Goal: Task Accomplishment & Management: Use online tool/utility

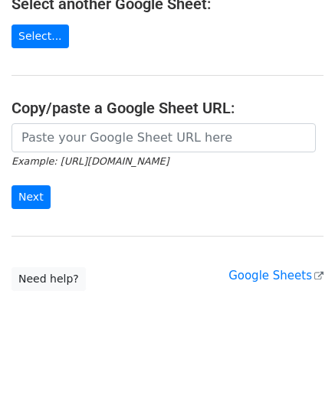
scroll to position [201, 0]
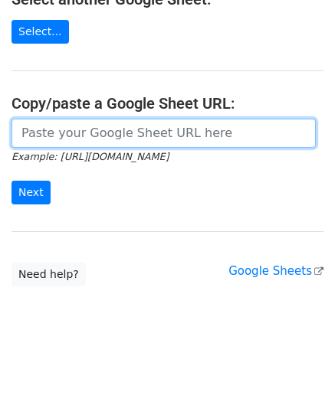
click at [56, 130] on input "url" at bounding box center [163, 133] width 304 height 29
paste input "https://docs.google.com/spreadsheets/d/1JxWc_IuGM-tCcrKy-Pi0kyzrO0st5XKSa53XwEa…"
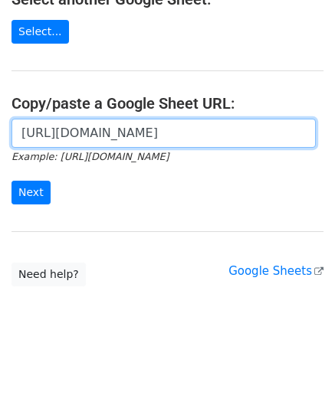
scroll to position [0, 319]
type input "https://docs.google.com/spreadsheets/d/1JxWc_IuGM-tCcrKy-Pi0kyzrO0st5XKSa53XwEa…"
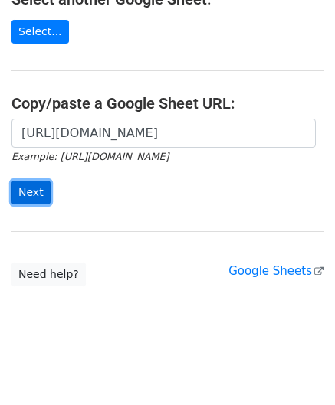
scroll to position [0, 0]
click at [34, 189] on input "Next" at bounding box center [30, 193] width 39 height 24
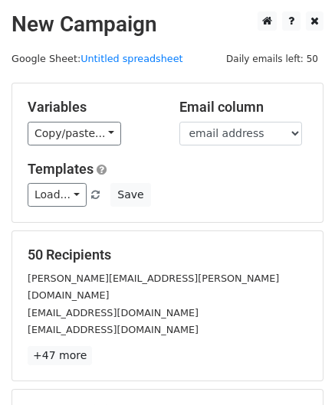
scroll to position [187, 0]
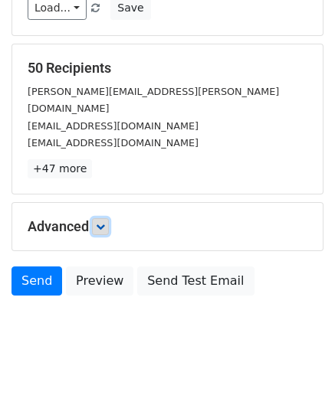
click at [105, 222] on icon at bounding box center [100, 226] width 9 height 9
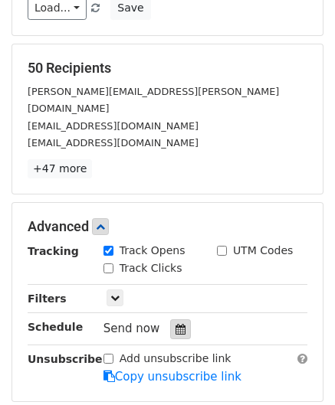
click at [181, 320] on div at bounding box center [180, 330] width 21 height 20
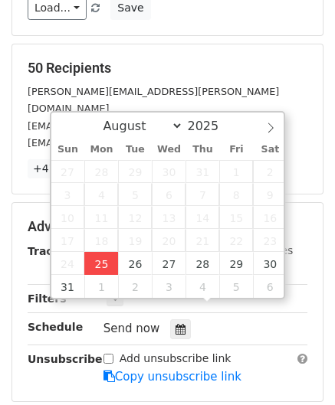
type input "[DATE] 12:00"
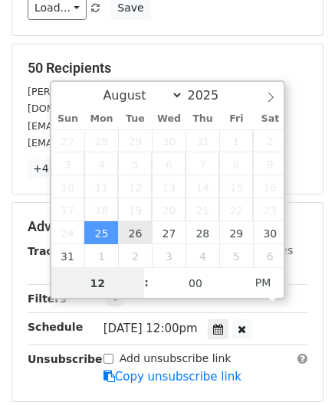
paste input "Hour"
type input "2"
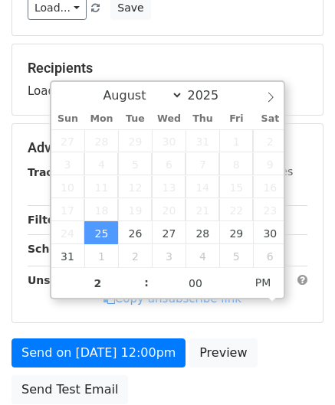
type input "[DATE] 14:00"
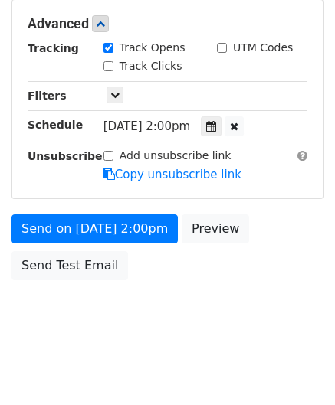
scroll to position [372, 0]
